Goal: Information Seeking & Learning: Stay updated

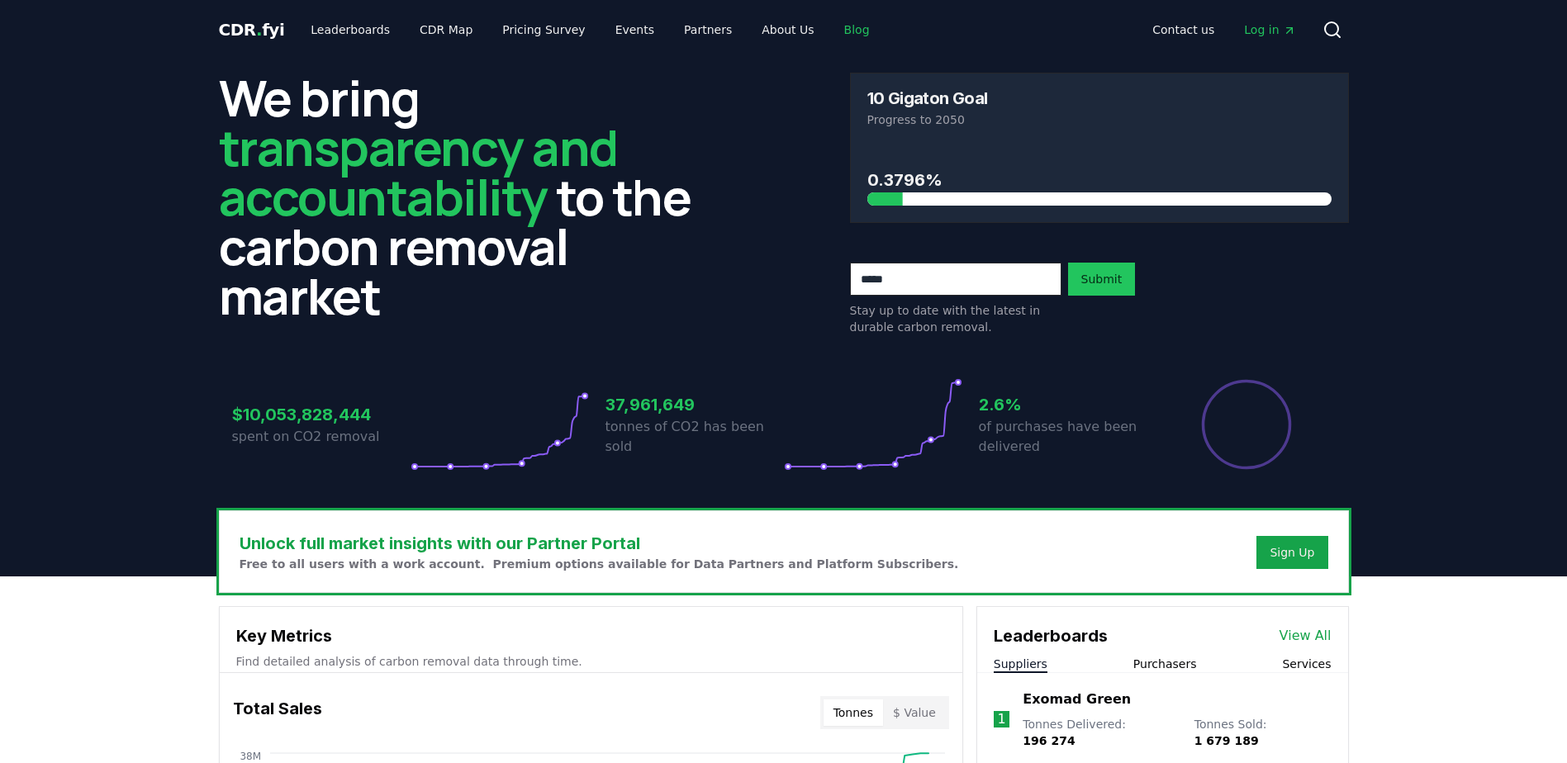
click at [831, 22] on link "Blog" at bounding box center [857, 30] width 52 height 30
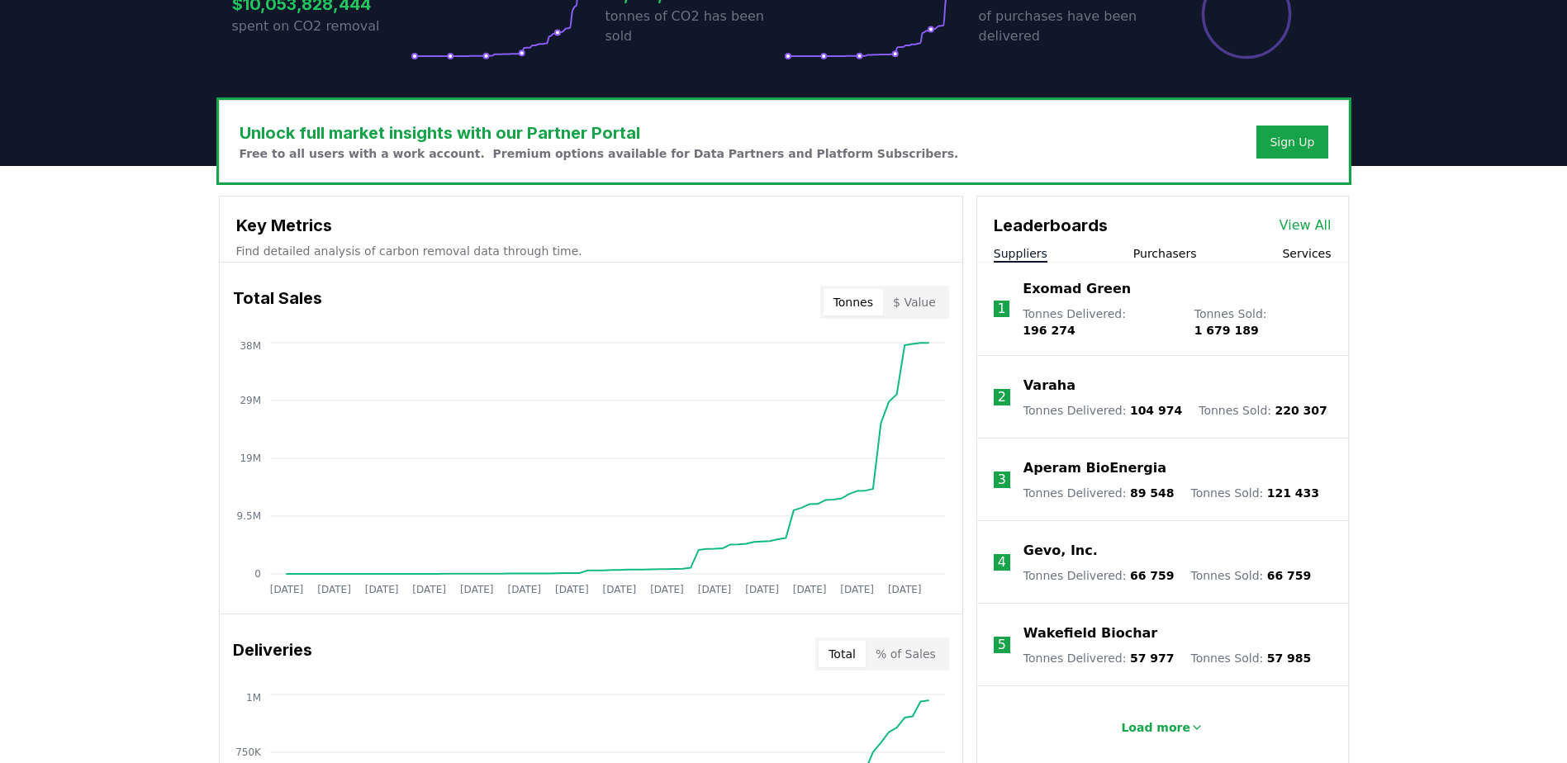
scroll to position [413, 0]
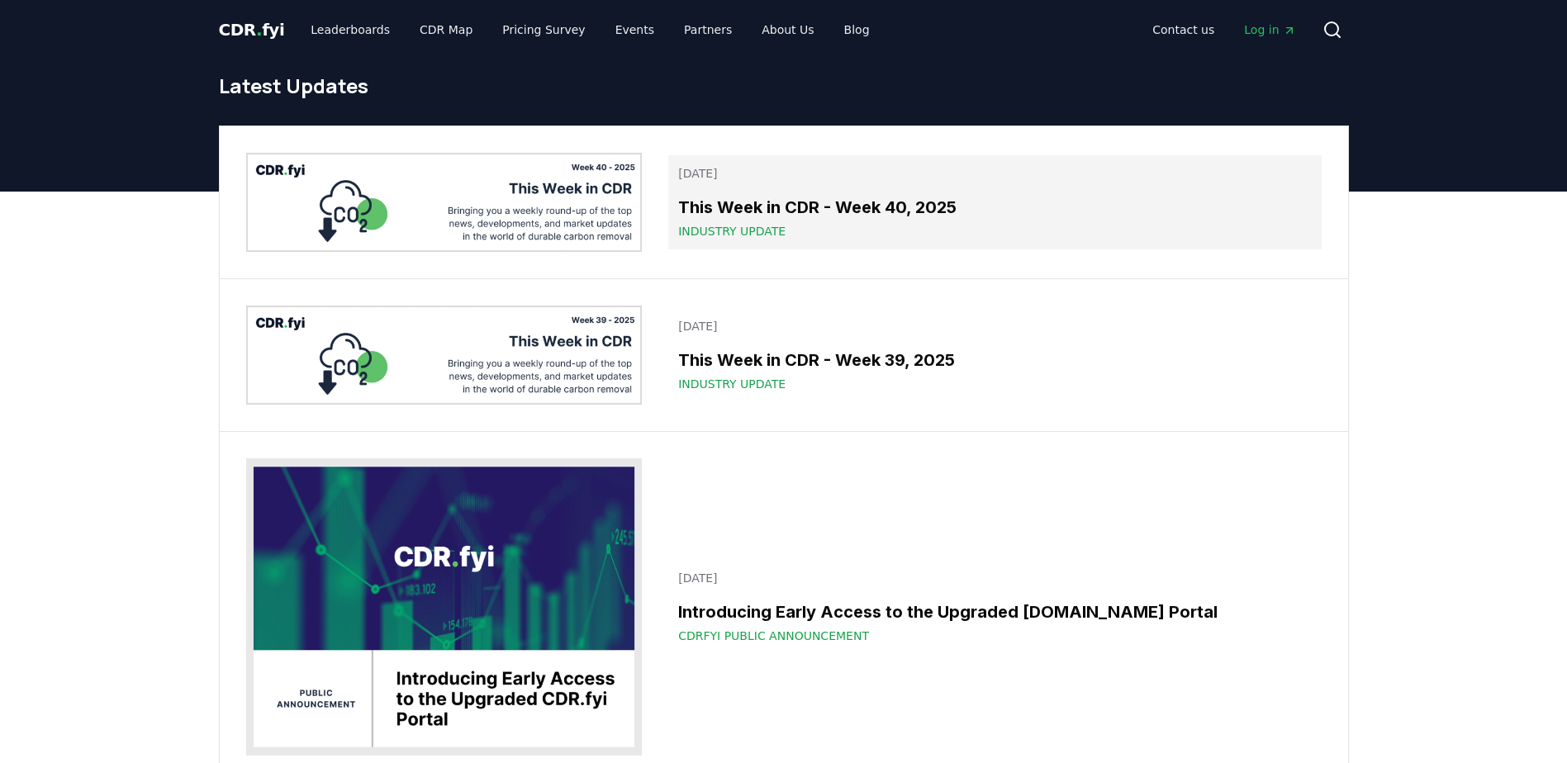
click at [728, 223] on span "Industry Update" at bounding box center [731, 231] width 107 height 17
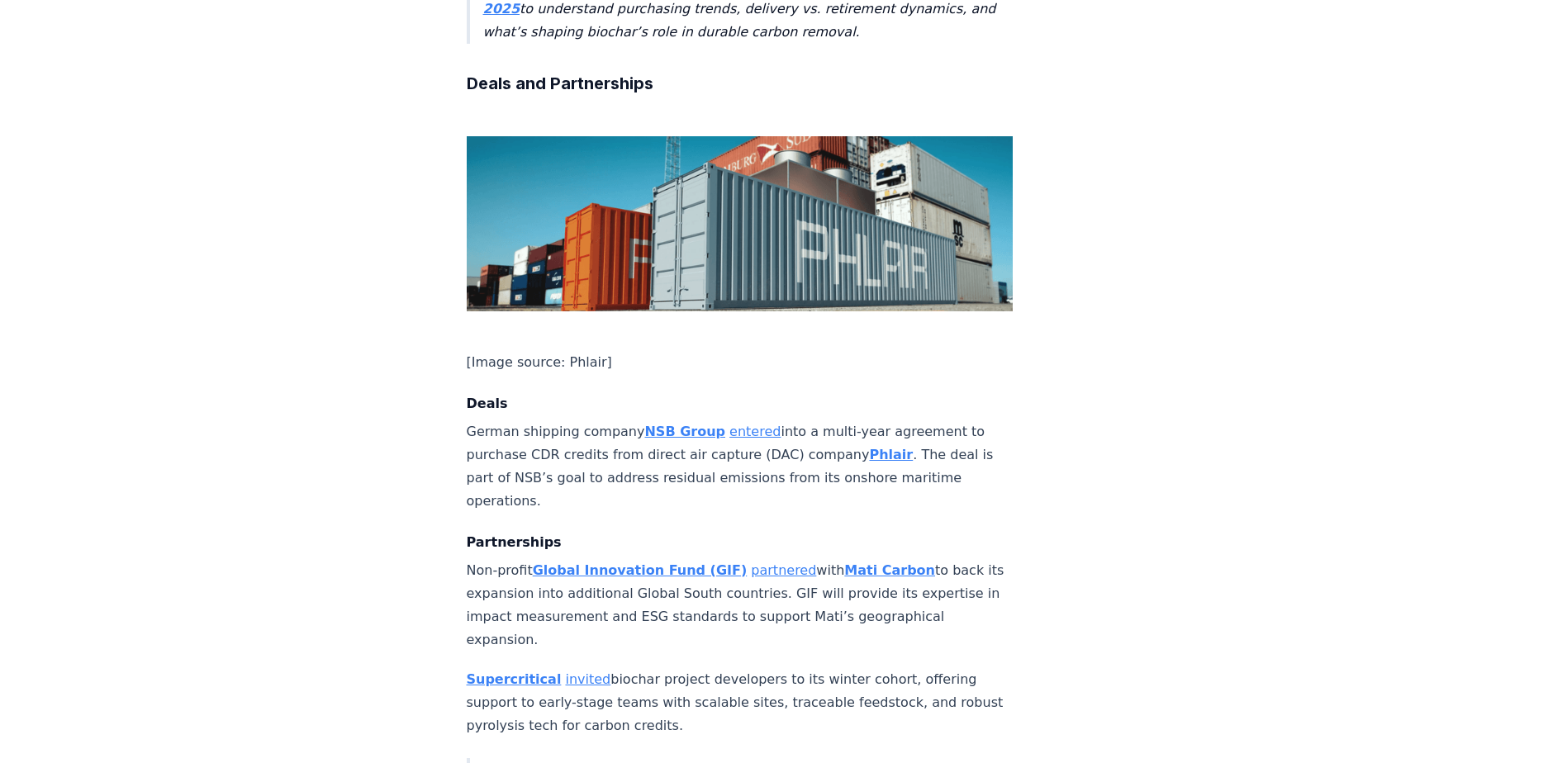
scroll to position [744, 0]
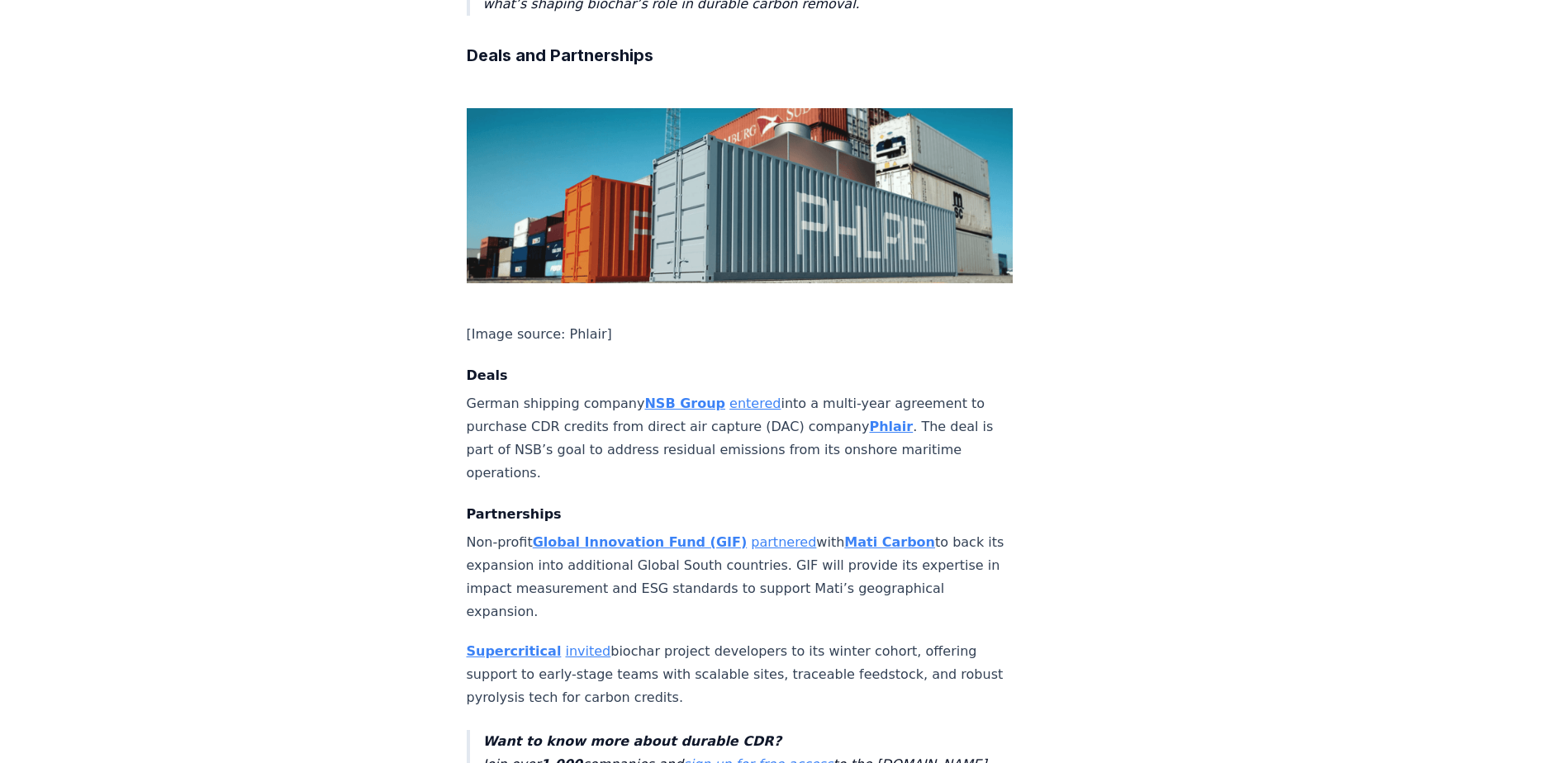
click at [730, 396] on link "entered" at bounding box center [755, 404] width 51 height 16
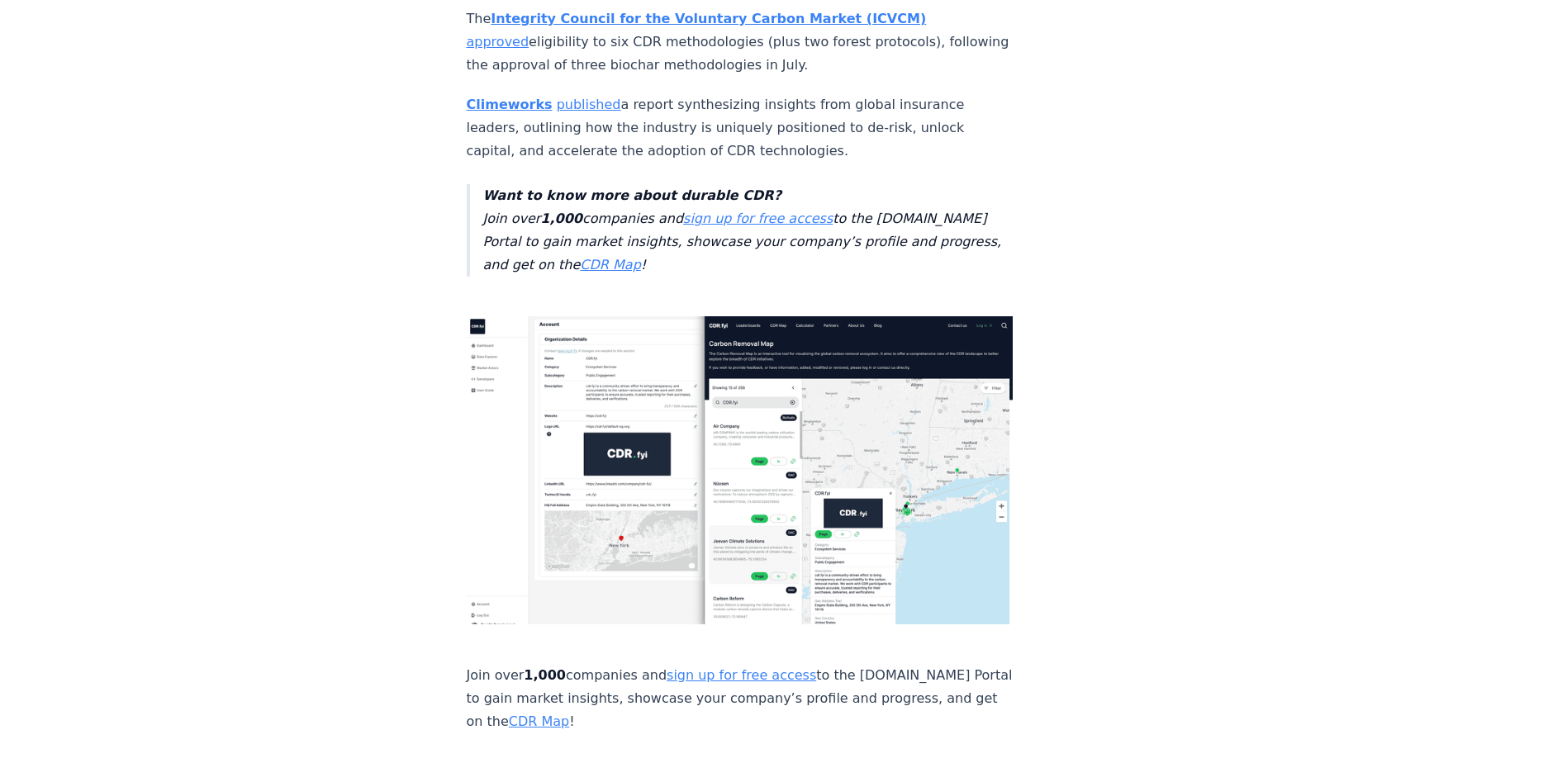
scroll to position [4379, 0]
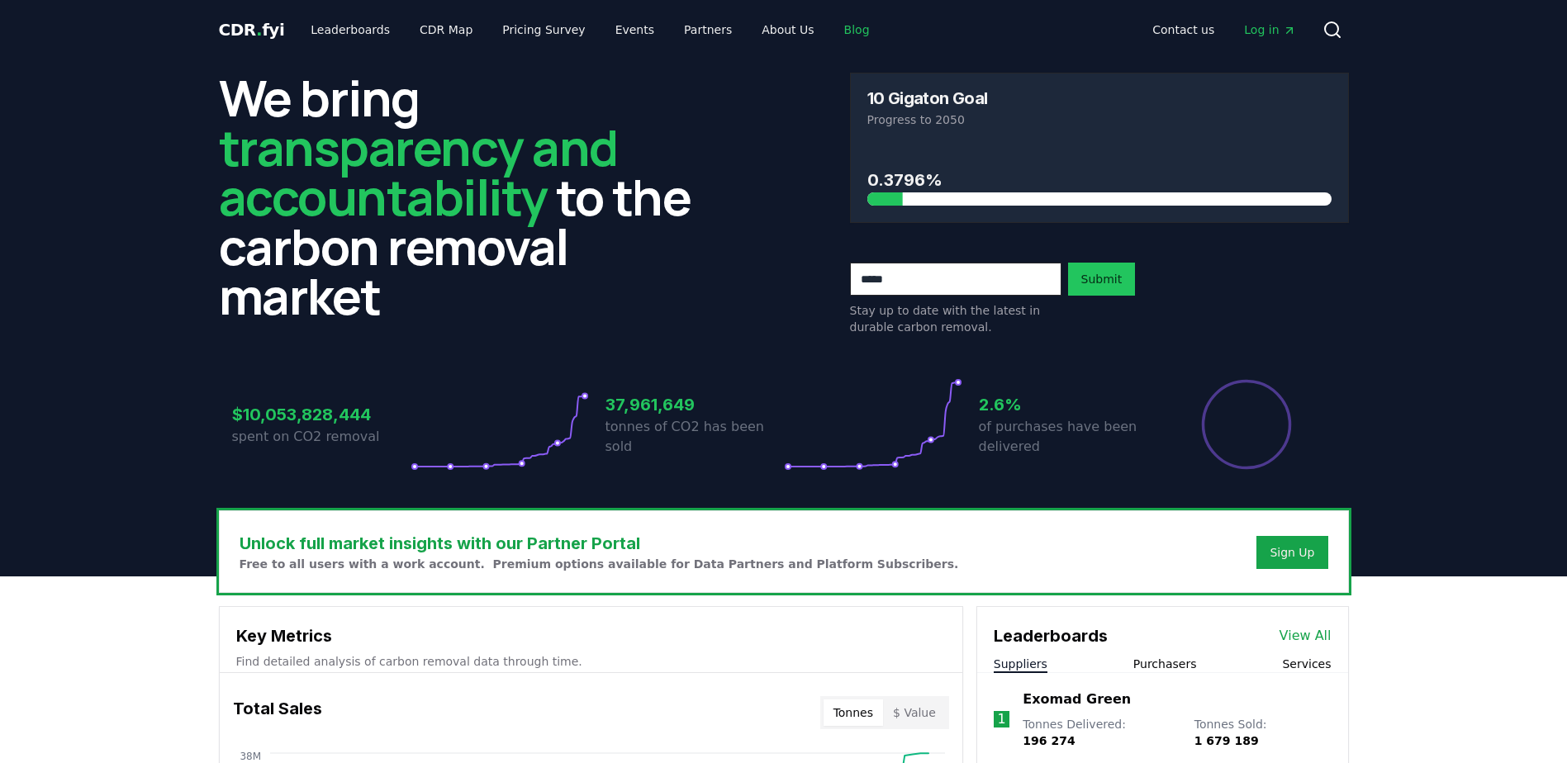
click at [831, 31] on link "Blog" at bounding box center [857, 30] width 52 height 30
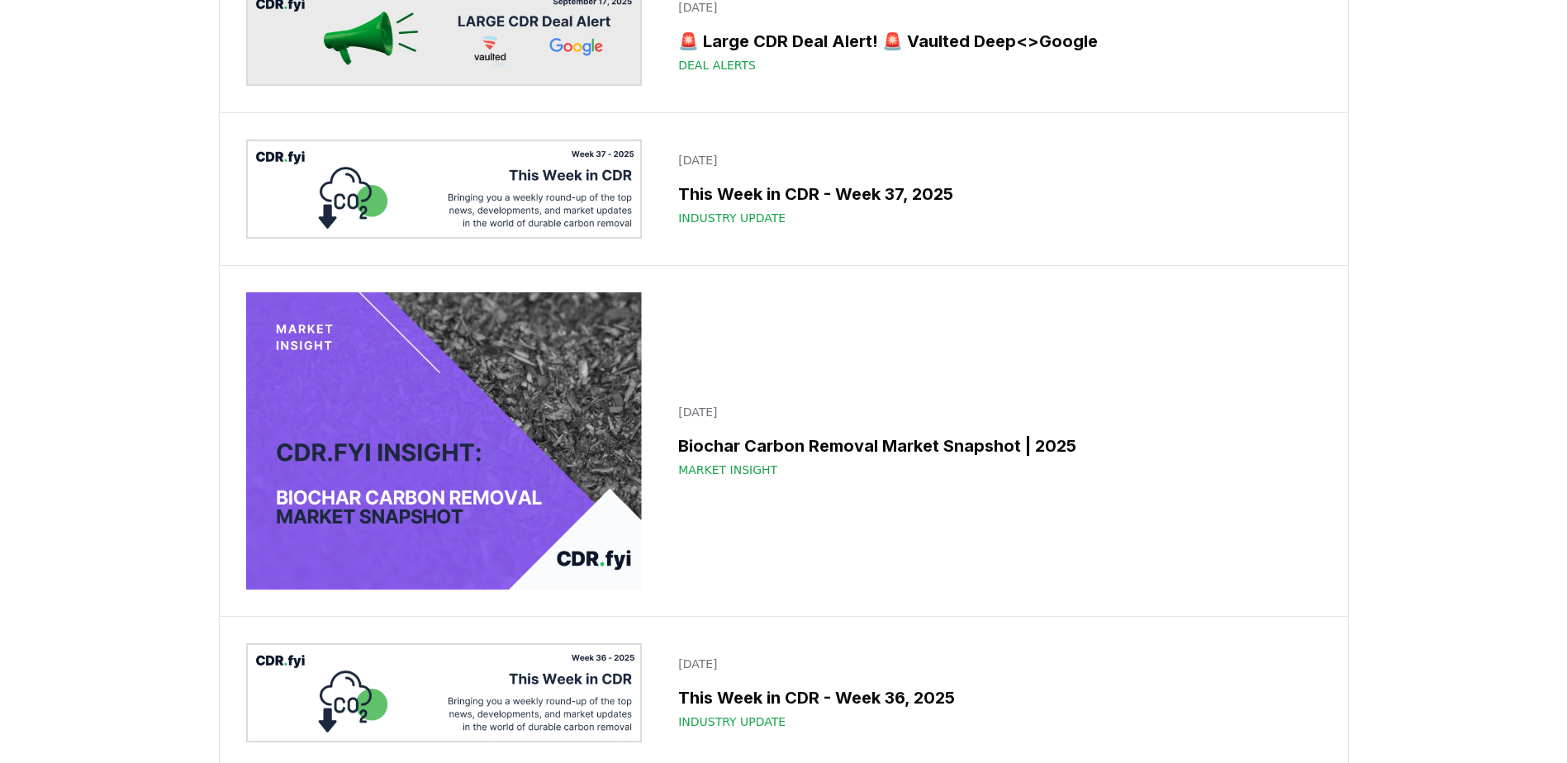
scroll to position [413, 0]
